Goal: Information Seeking & Learning: Learn about a topic

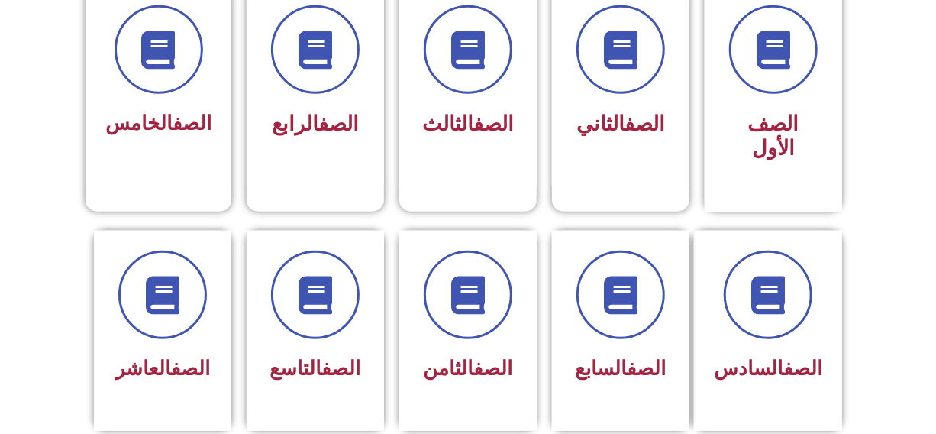
scroll to position [444, 0]
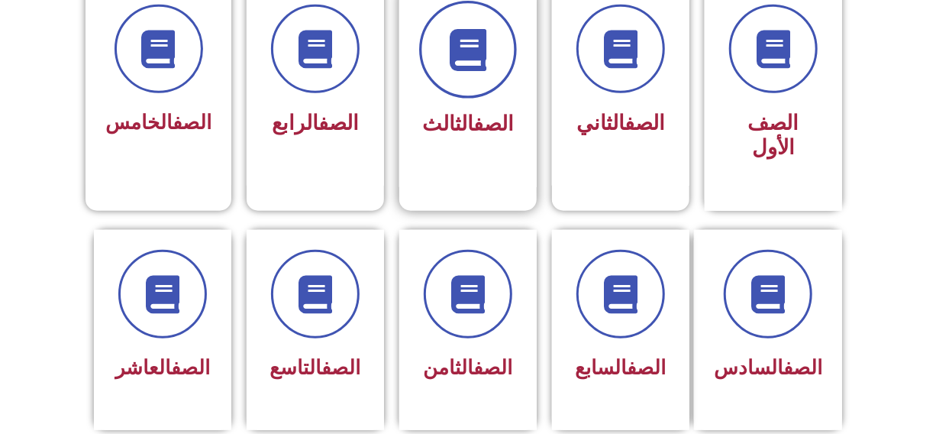
click at [466, 38] on icon at bounding box center [468, 50] width 42 height 42
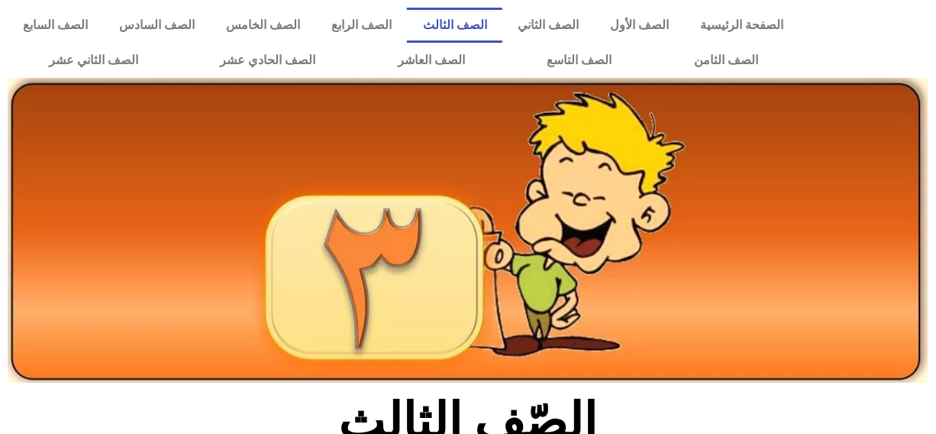
click at [466, 38] on link "الصف الثالث" at bounding box center [454, 25] width 95 height 35
click at [502, 24] on link "الصف الثالث" at bounding box center [454, 25] width 95 height 35
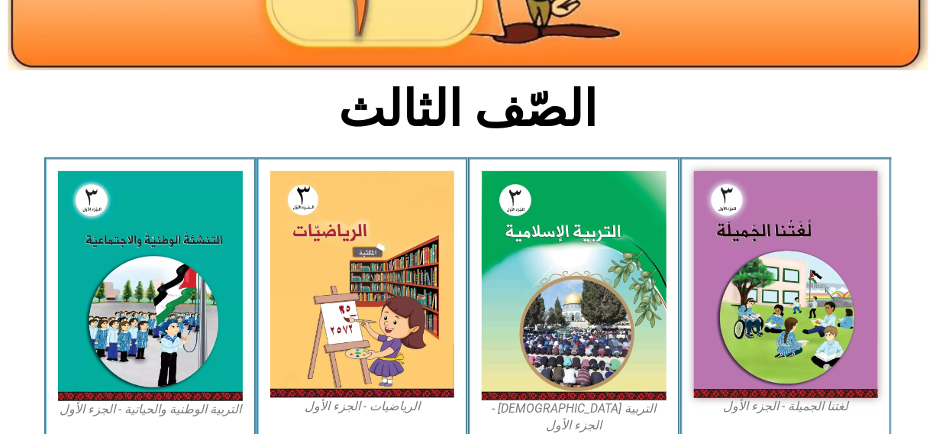
scroll to position [360, 0]
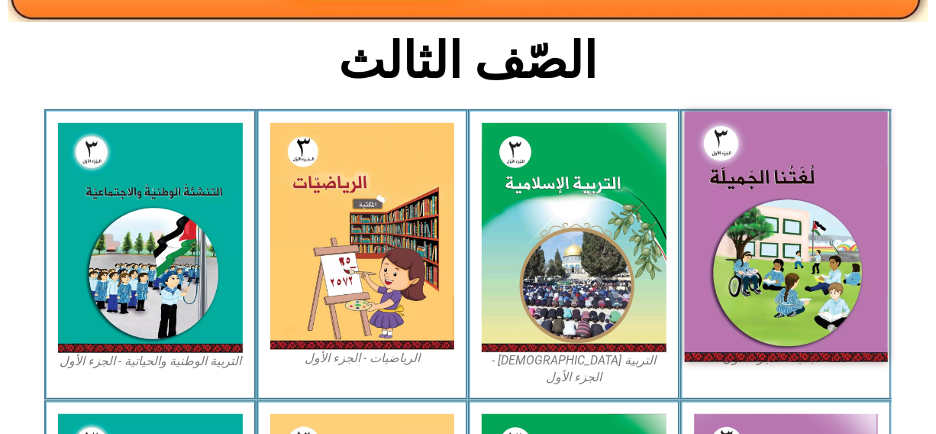
click at [781, 189] on img at bounding box center [785, 236] width 203 height 250
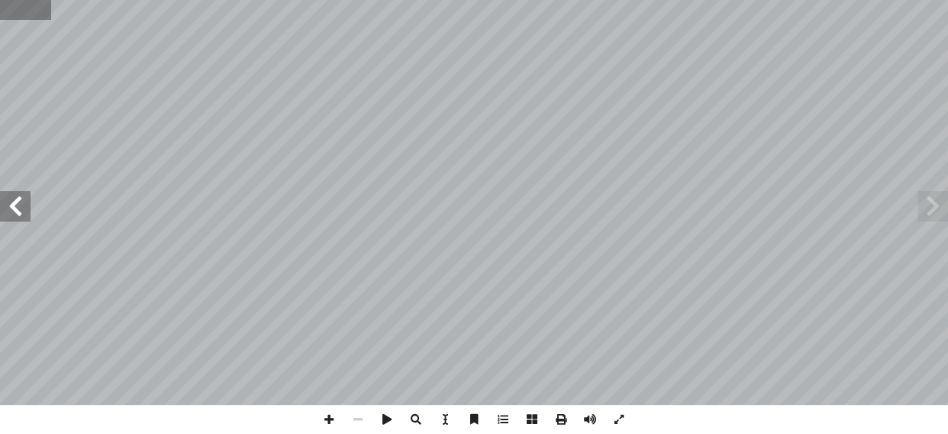
click at [29, 9] on input "text" at bounding box center [25, 10] width 51 height 20
type input "**"
click at [12, 212] on span at bounding box center [15, 206] width 31 height 31
click at [328, 418] on span at bounding box center [329, 419] width 29 height 29
